Goal: Information Seeking & Learning: Understand process/instructions

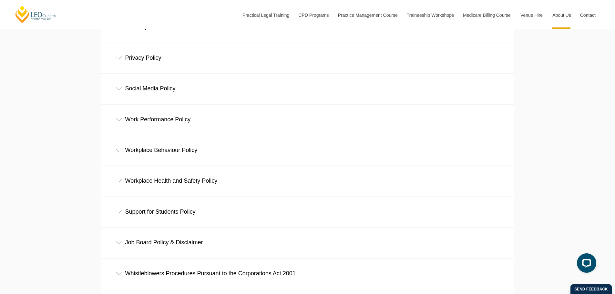
scroll to position [420, 0]
click at [123, 122] on div "Work Performance Policy" at bounding box center [307, 119] width 413 height 30
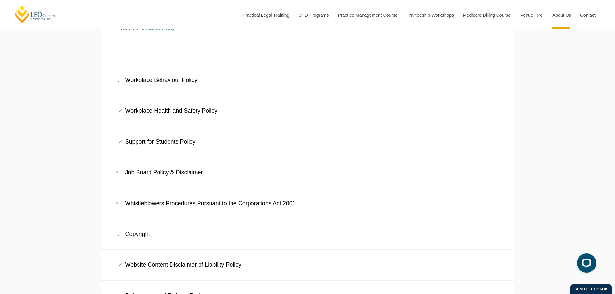
scroll to position [549, 0]
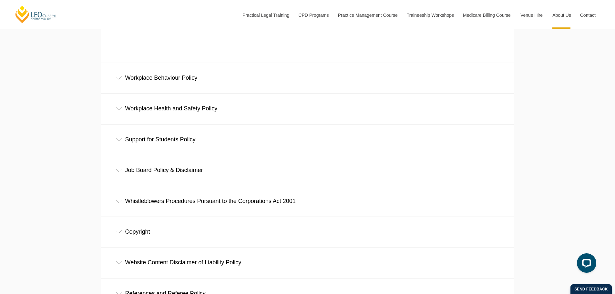
click at [119, 139] on div "Support for Students Policy" at bounding box center [307, 140] width 413 height 30
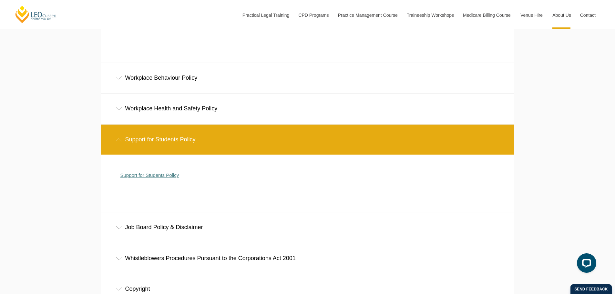
click at [129, 177] on link "Support for Students Policy" at bounding box center [149, 174] width 59 height 5
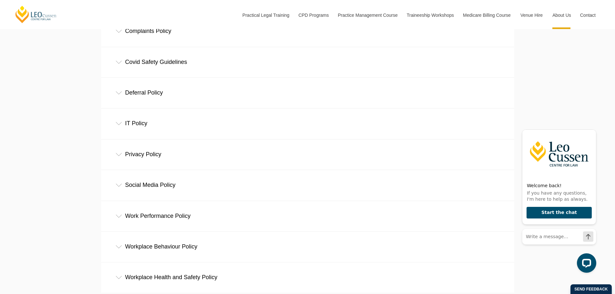
scroll to position [387, 0]
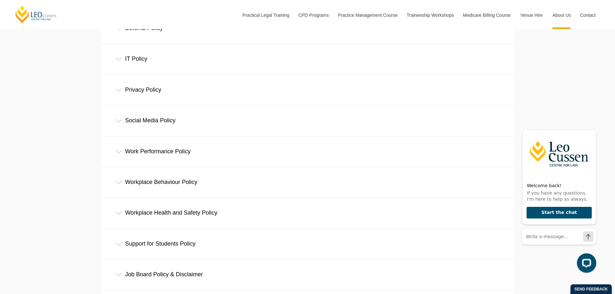
click at [137, 154] on div "Work Performance Policy" at bounding box center [307, 152] width 413 height 30
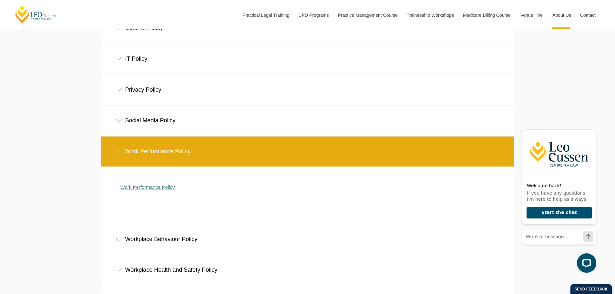
click at [146, 188] on link "Work Performance Policy" at bounding box center [147, 186] width 55 height 5
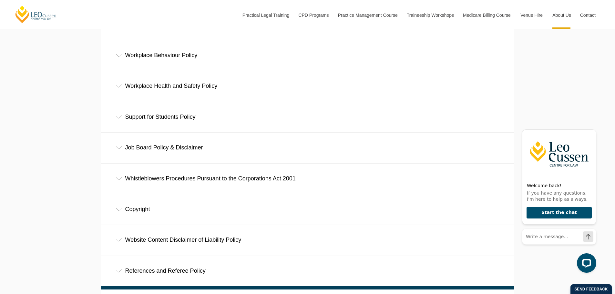
scroll to position [516, 0]
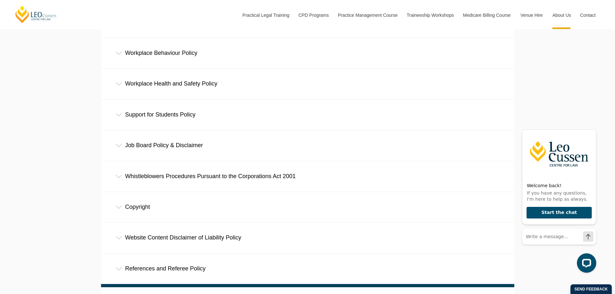
click at [141, 55] on div "Workplace Behaviour Policy" at bounding box center [307, 53] width 413 height 30
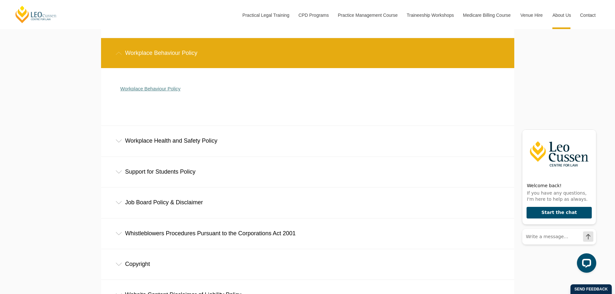
click at [144, 90] on link "Workplace Behaviour Policy" at bounding box center [150, 88] width 60 height 5
